Goal: Task Accomplishment & Management: Complete application form

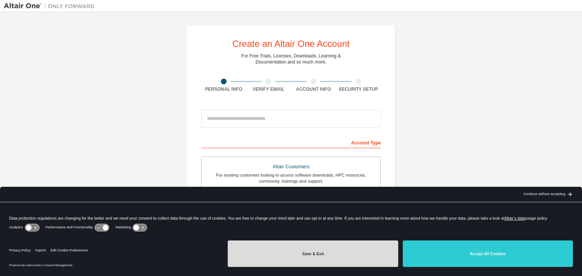
click at [304, 249] on button "Save & Exit" at bounding box center [313, 254] width 170 height 27
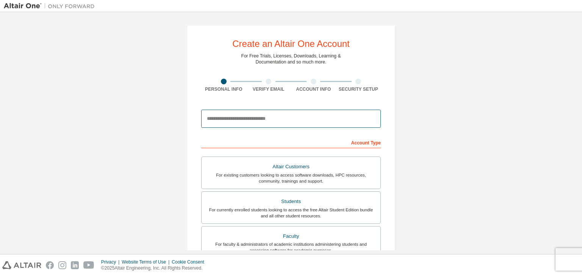
click at [253, 123] on input "email" at bounding box center [291, 119] width 180 height 18
type input "**********"
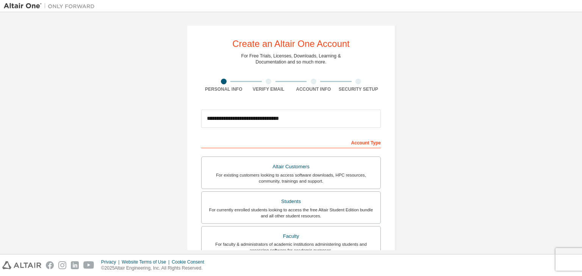
click at [311, 138] on div "Account Type" at bounding box center [291, 142] width 180 height 12
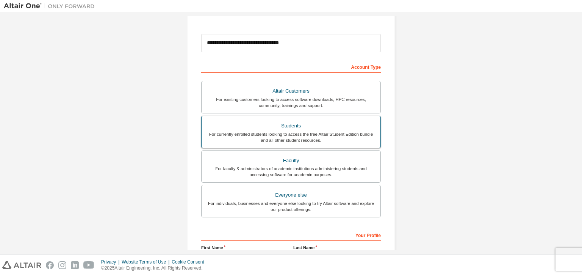
click at [315, 135] on div "For currently enrolled students looking to access the free Altair Student Editi…" at bounding box center [291, 137] width 170 height 12
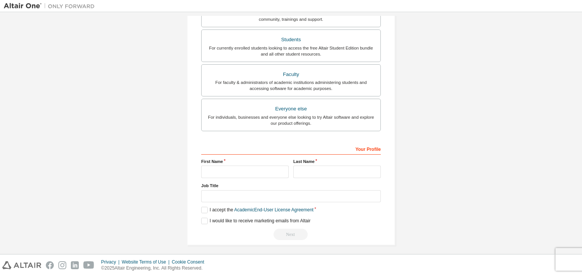
scroll to position [165, 0]
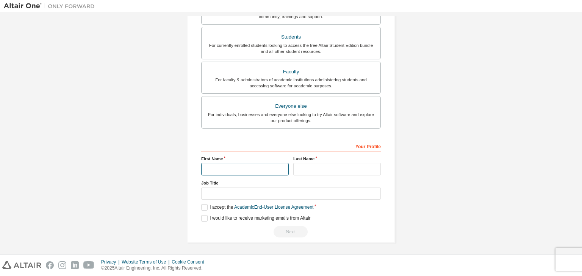
click at [240, 163] on input "text" at bounding box center [244, 169] width 87 height 12
type input "****"
type input "**********"
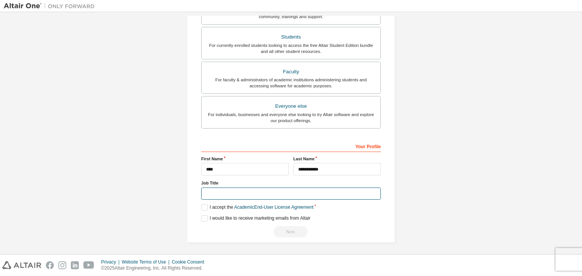
click at [272, 190] on input "text" at bounding box center [291, 194] width 180 height 12
click at [202, 205] on label "I accept the Academic End-User License Agreement" at bounding box center [257, 208] width 112 height 6
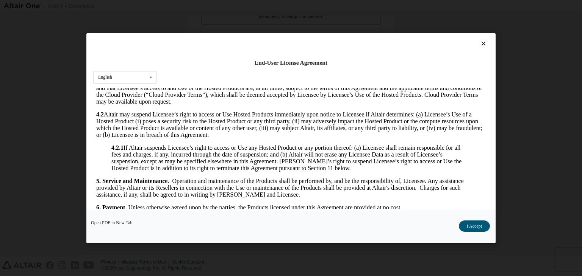
scroll to position [606, 0]
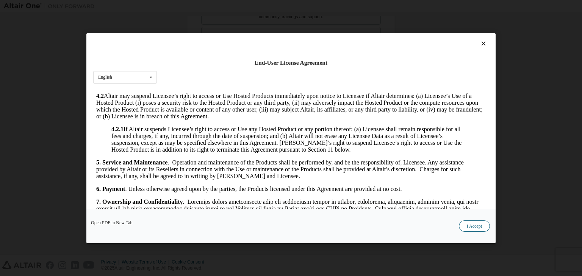
click at [470, 225] on button "I Accept" at bounding box center [474, 226] width 31 height 11
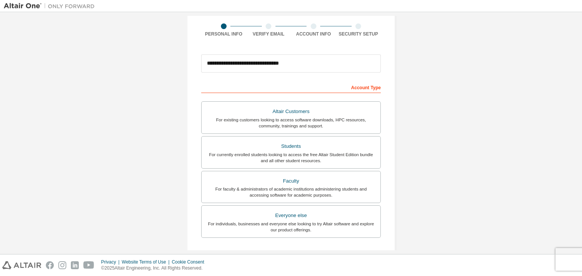
scroll to position [165, 0]
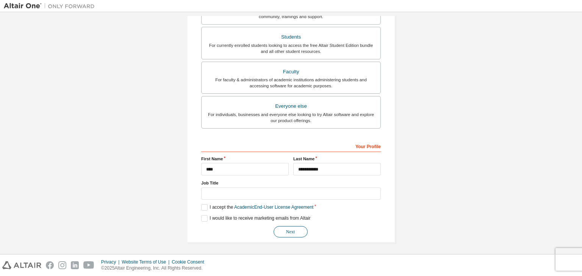
click at [297, 229] on button "Next" at bounding box center [290, 231] width 34 height 11
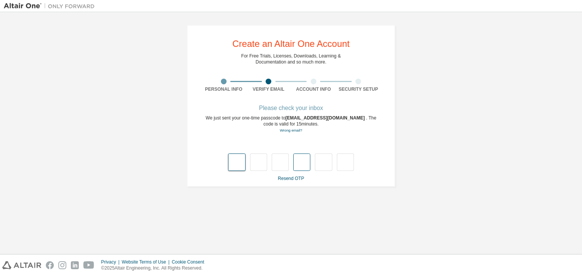
type input "*"
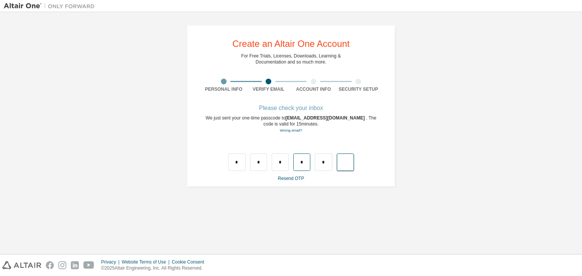
type input "*"
